Goal: Complete application form

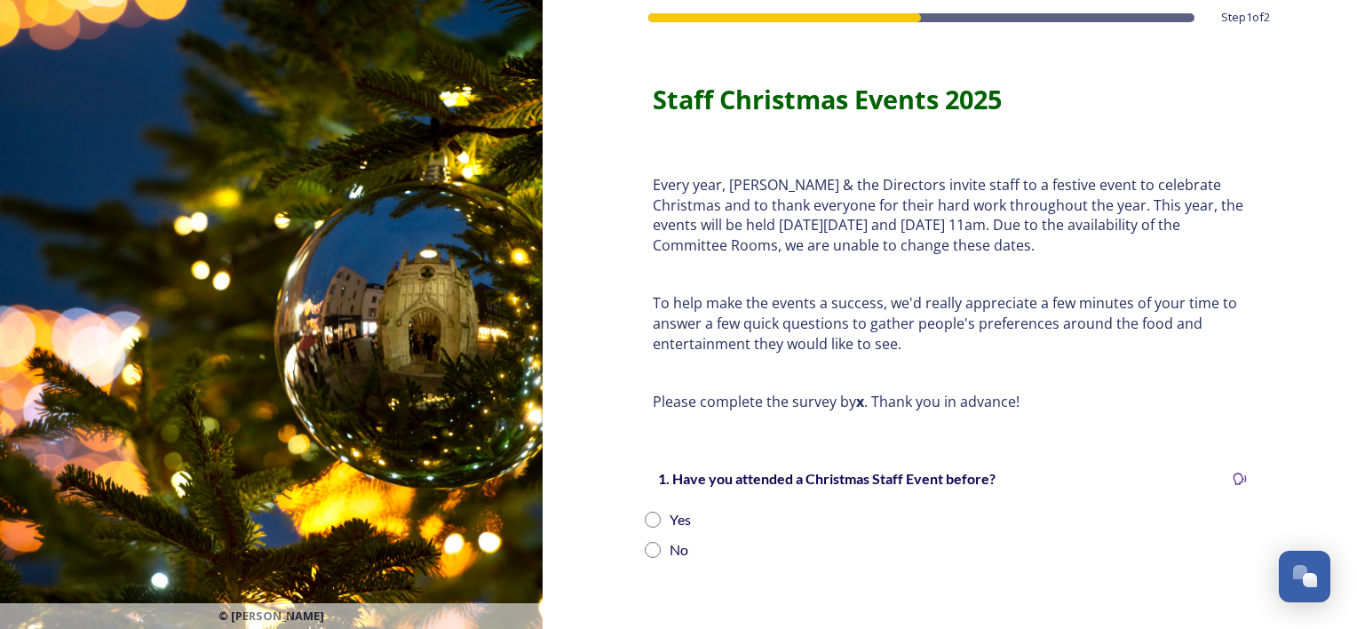
scroll to position [178, 0]
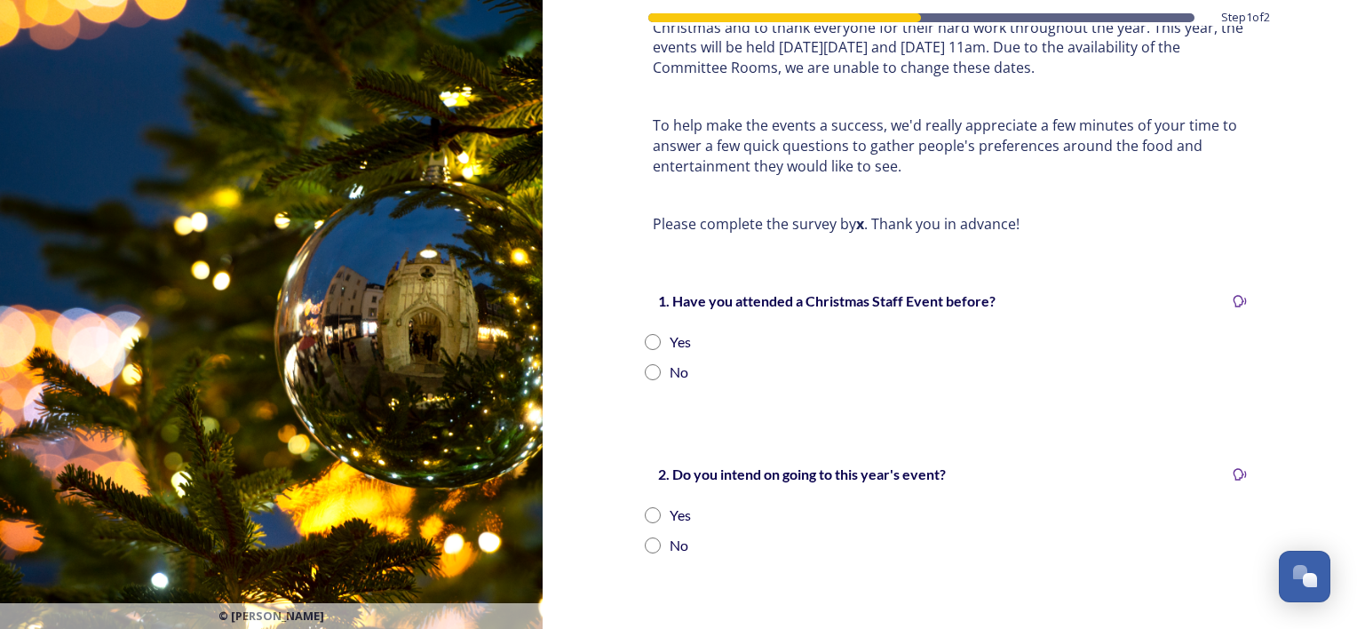
click at [645, 340] on input "radio" at bounding box center [653, 342] width 16 height 16
radio input "true"
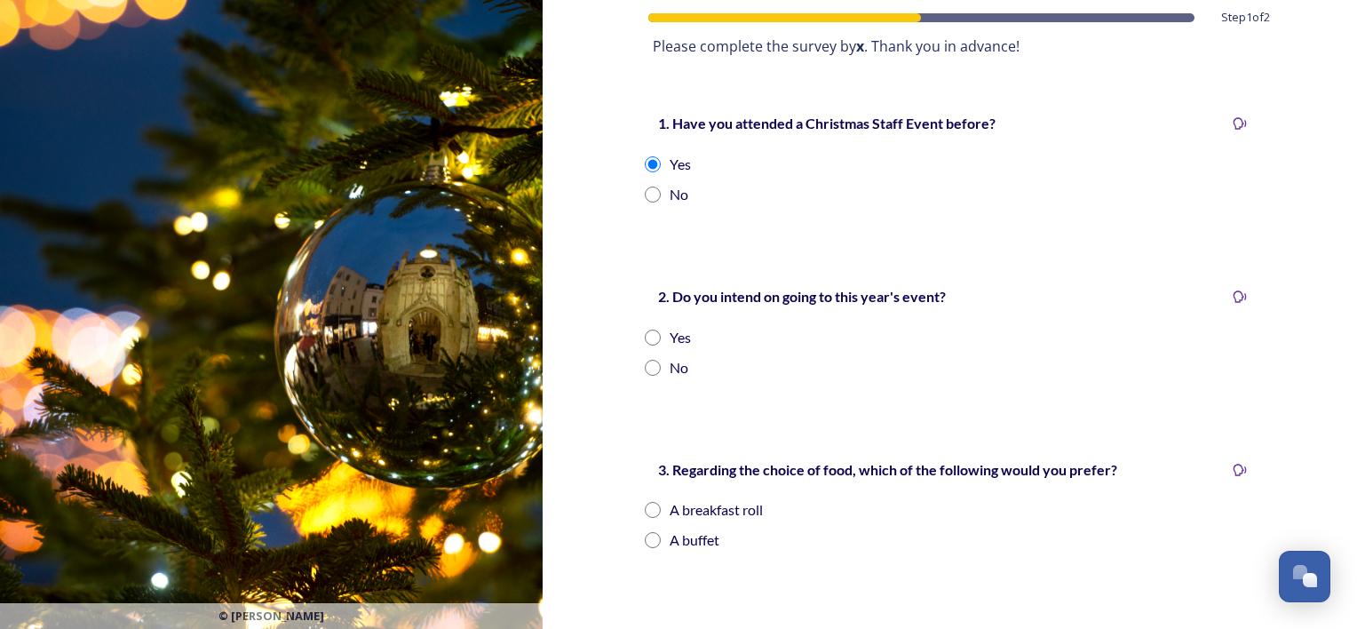
click at [647, 337] on input "radio" at bounding box center [653, 337] width 16 height 16
radio input "true"
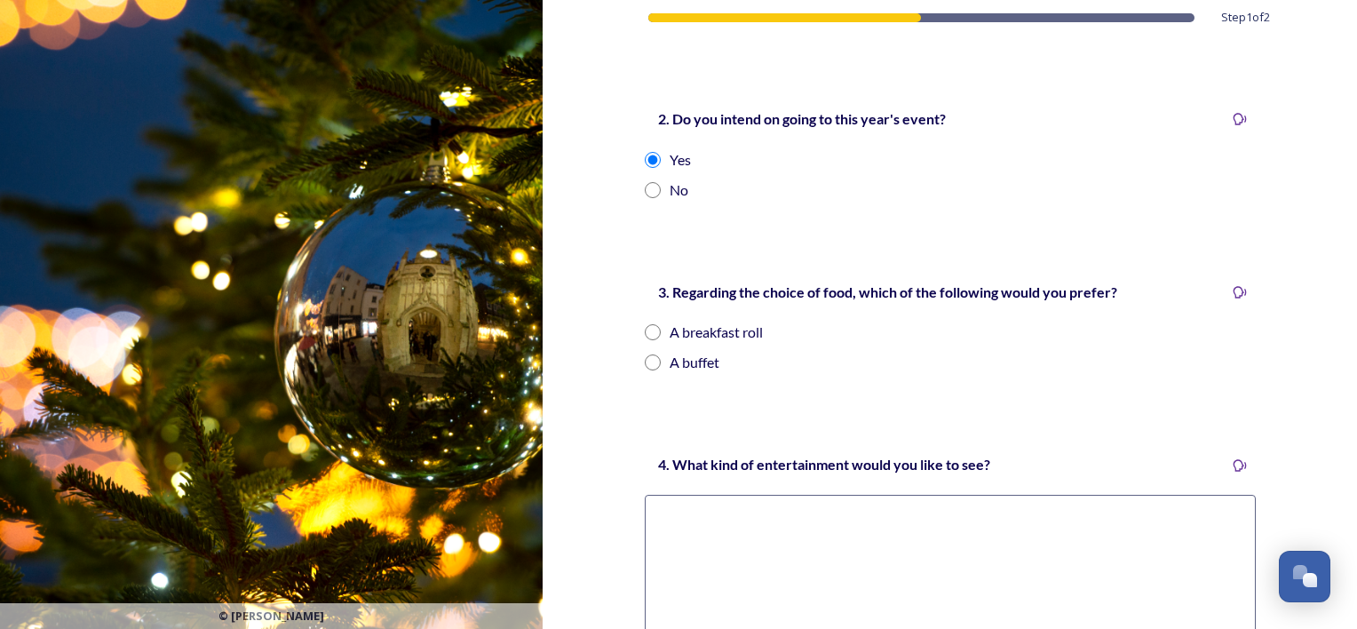
click at [645, 191] on input "radio" at bounding box center [653, 190] width 16 height 16
radio input "true"
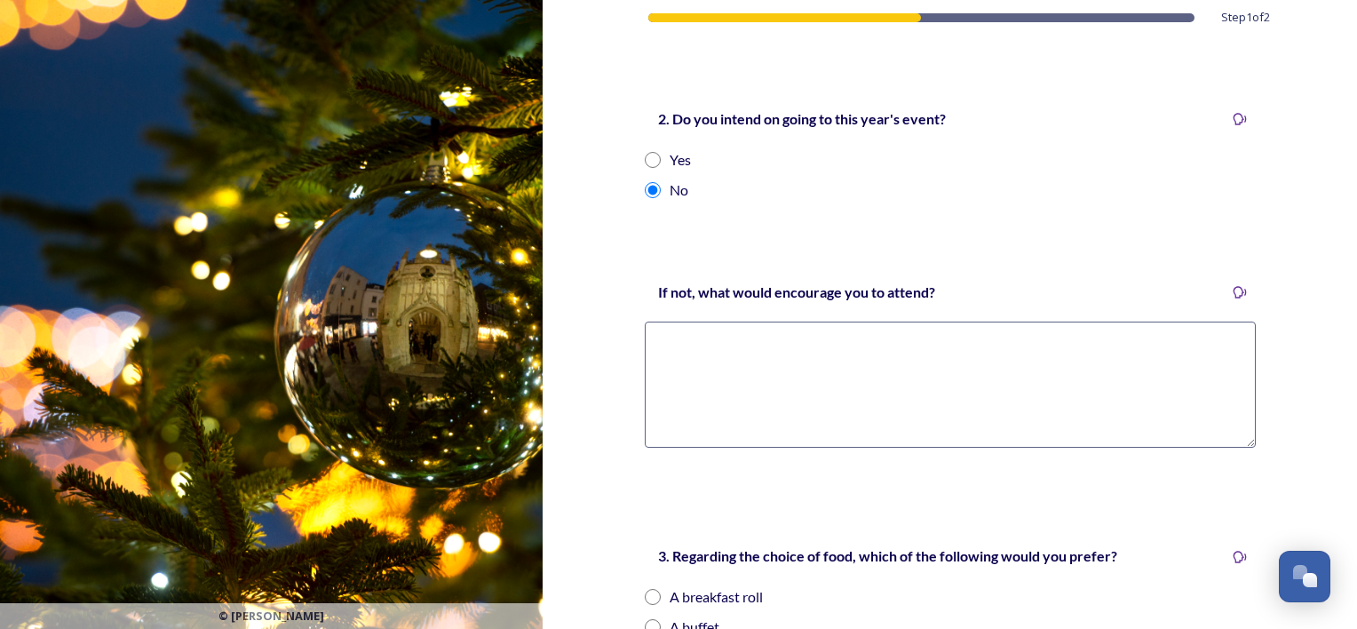
click at [646, 149] on div "Yes" at bounding box center [950, 159] width 611 height 21
radio input "true"
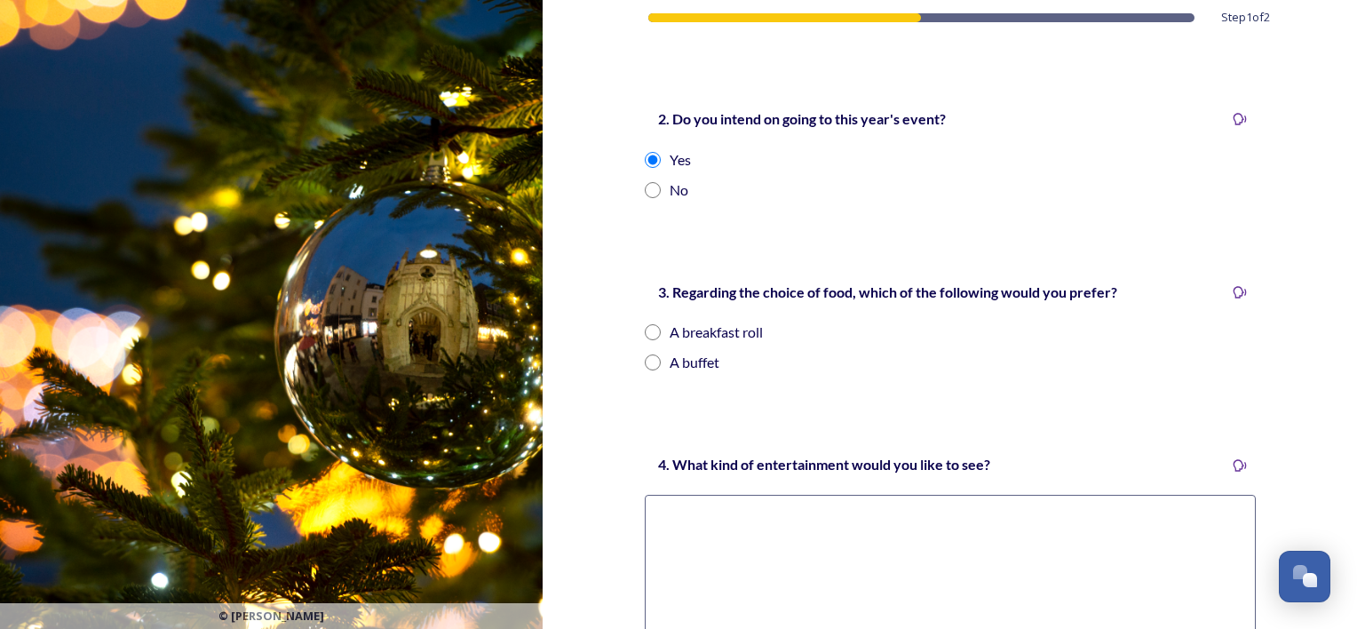
scroll to position [622, 0]
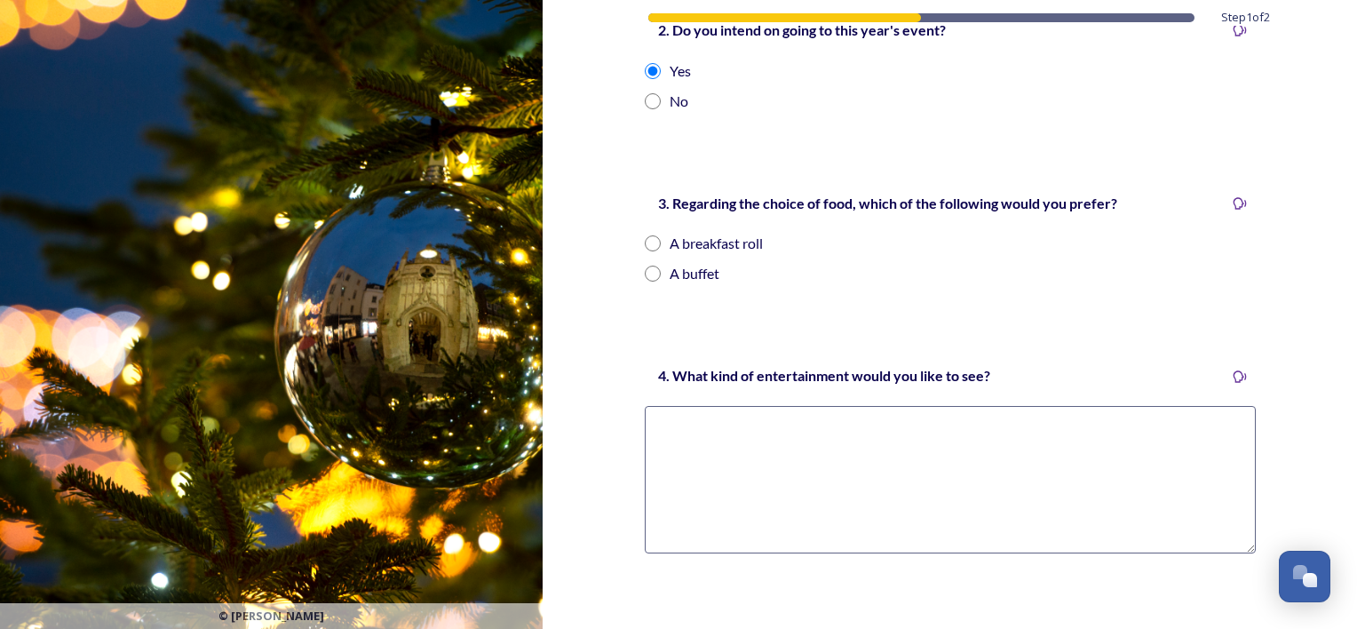
click at [646, 275] on input "radio" at bounding box center [653, 273] width 16 height 16
radio input "true"
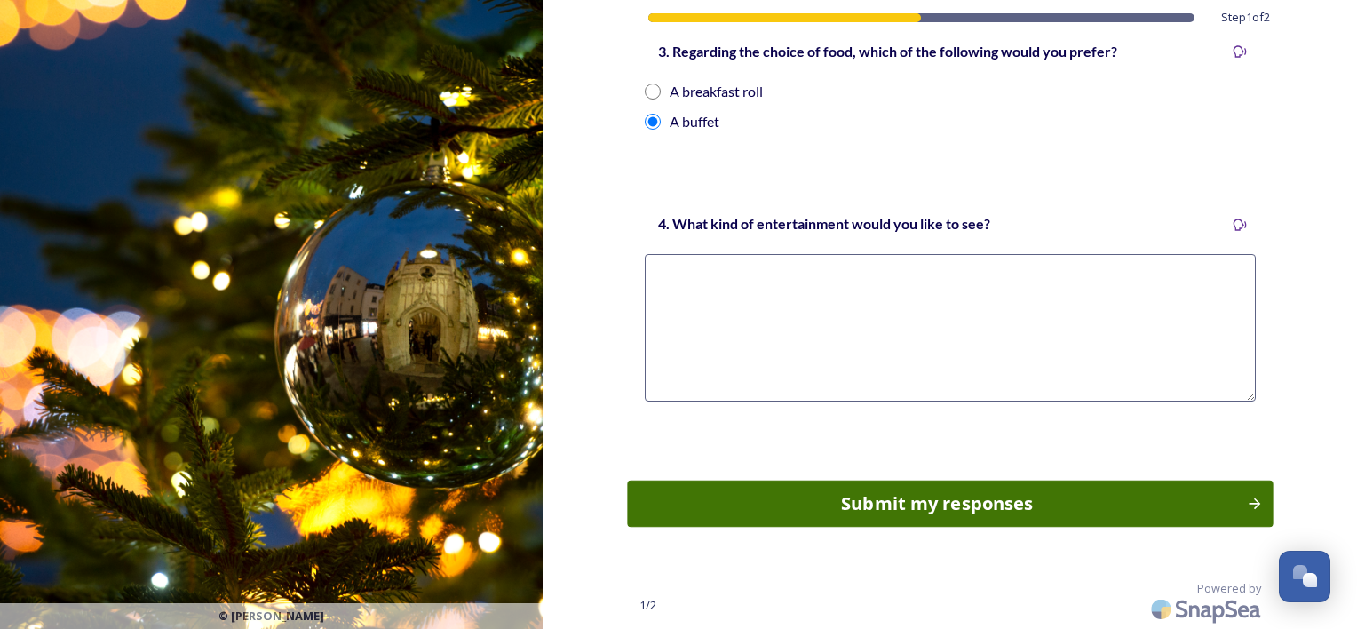
click at [907, 507] on div "Submit my responses" at bounding box center [937, 503] width 600 height 27
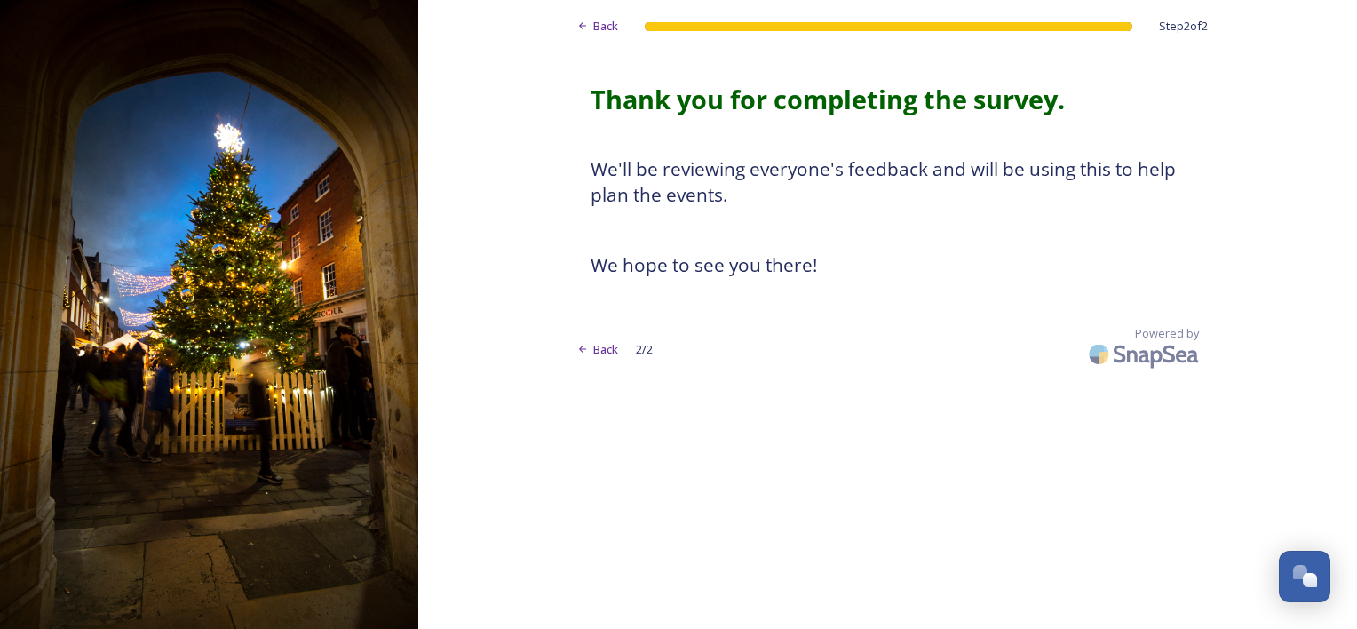
click at [590, 350] on div "Back" at bounding box center [597, 349] width 59 height 35
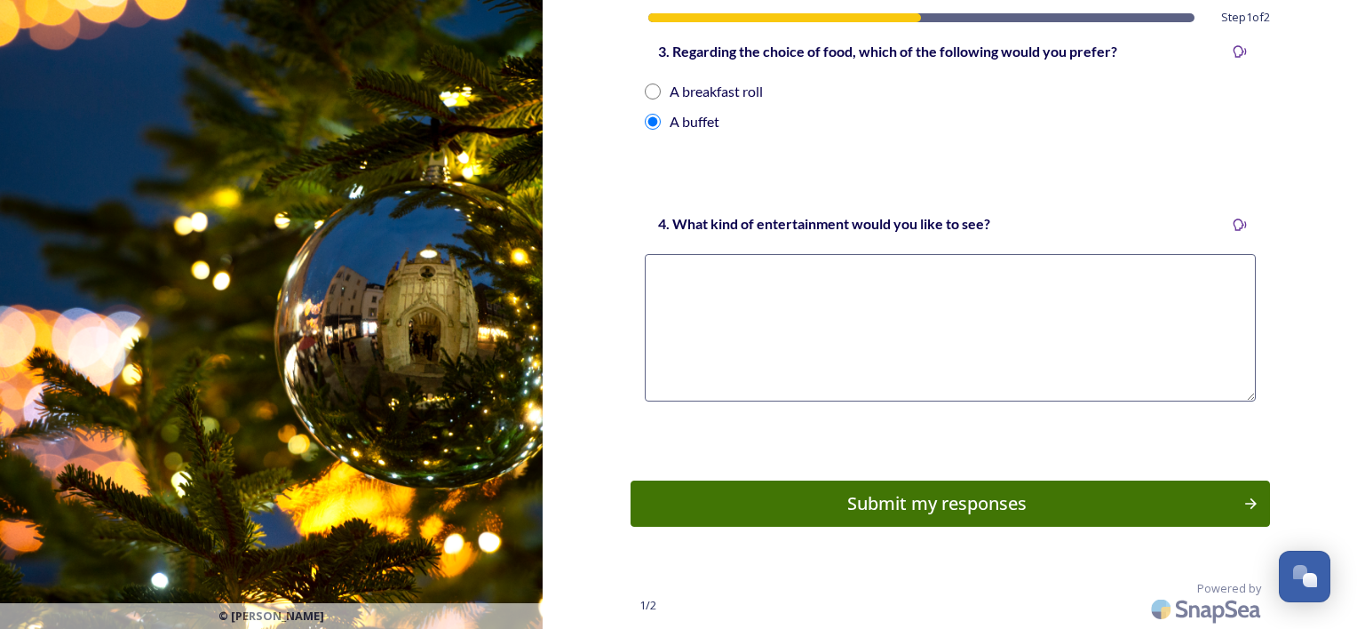
scroll to position [507, 0]
